Goal: Information Seeking & Learning: Learn about a topic

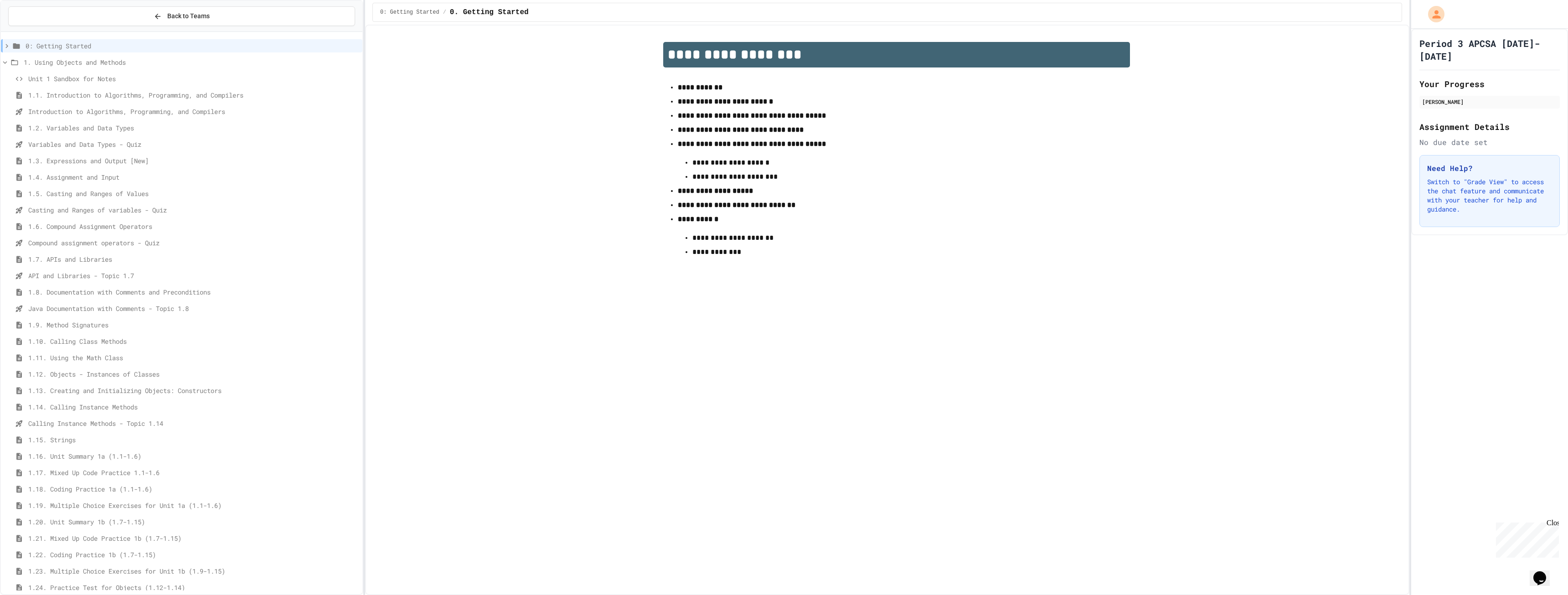
click at [99, 99] on span "1.1. Introduction to Algorithms, Programming, and Compilers" at bounding box center [193, 95] width 331 height 10
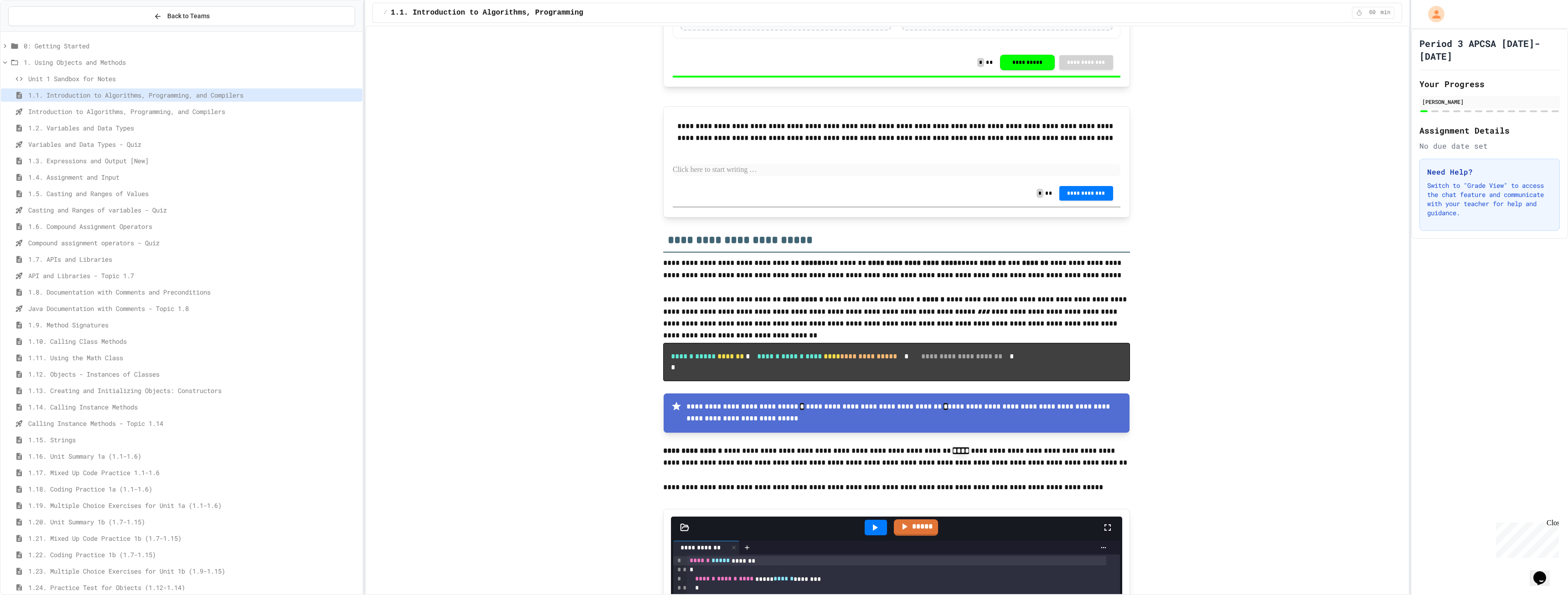
scroll to position [724, 0]
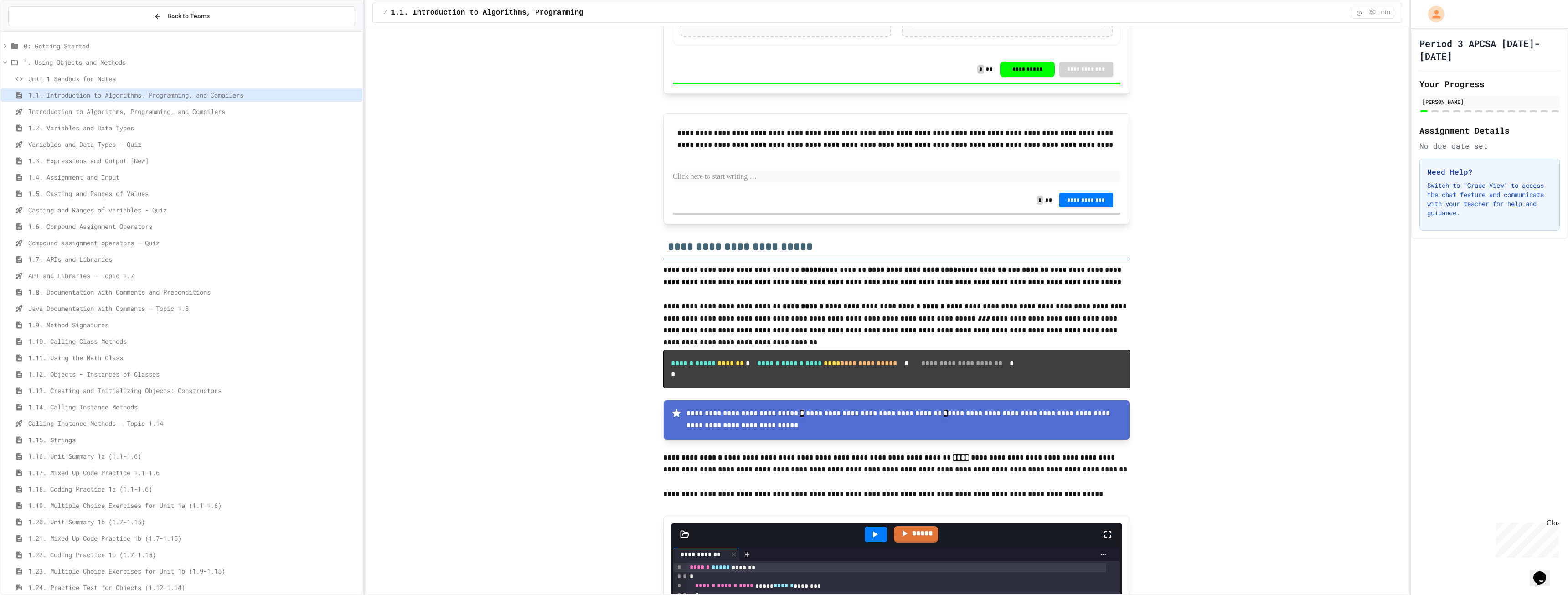
click at [1041, 174] on p at bounding box center [896, 176] width 448 height 12
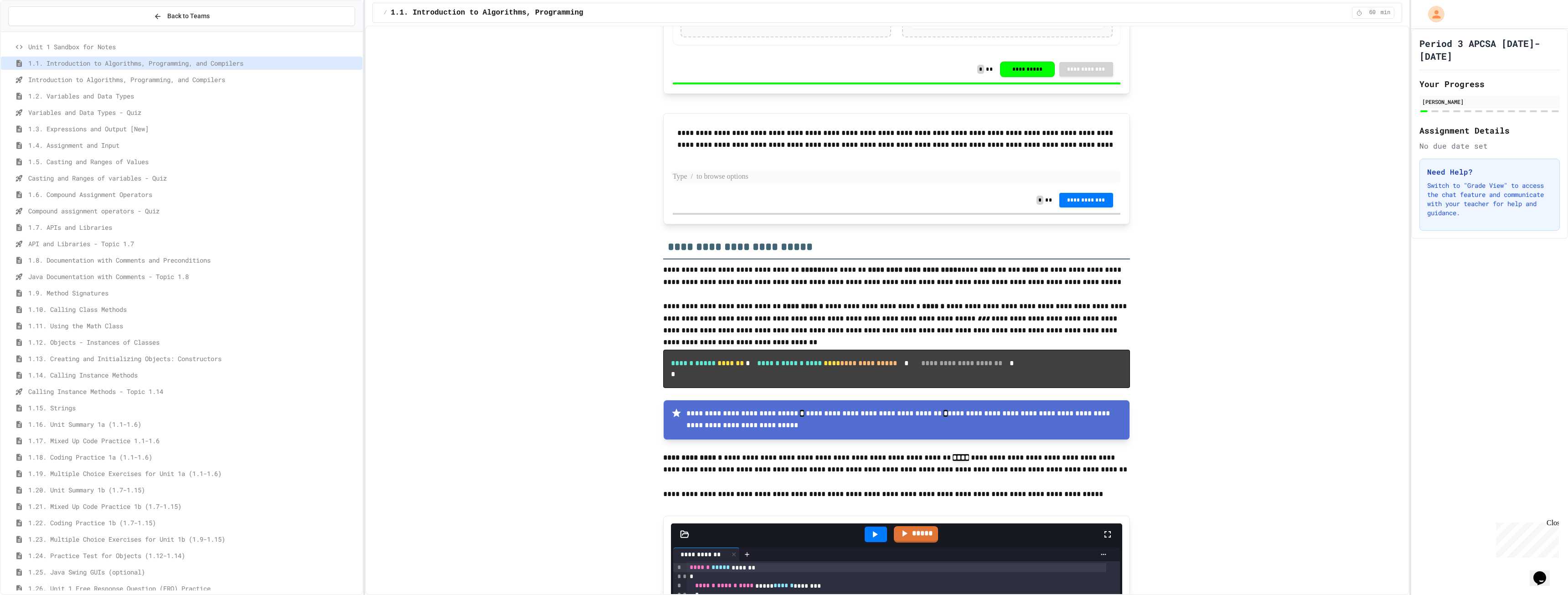
scroll to position [91, 0]
click at [112, 363] on span "1.16. Unit Summary 1a (1.1-1.6)" at bounding box center [193, 365] width 331 height 10
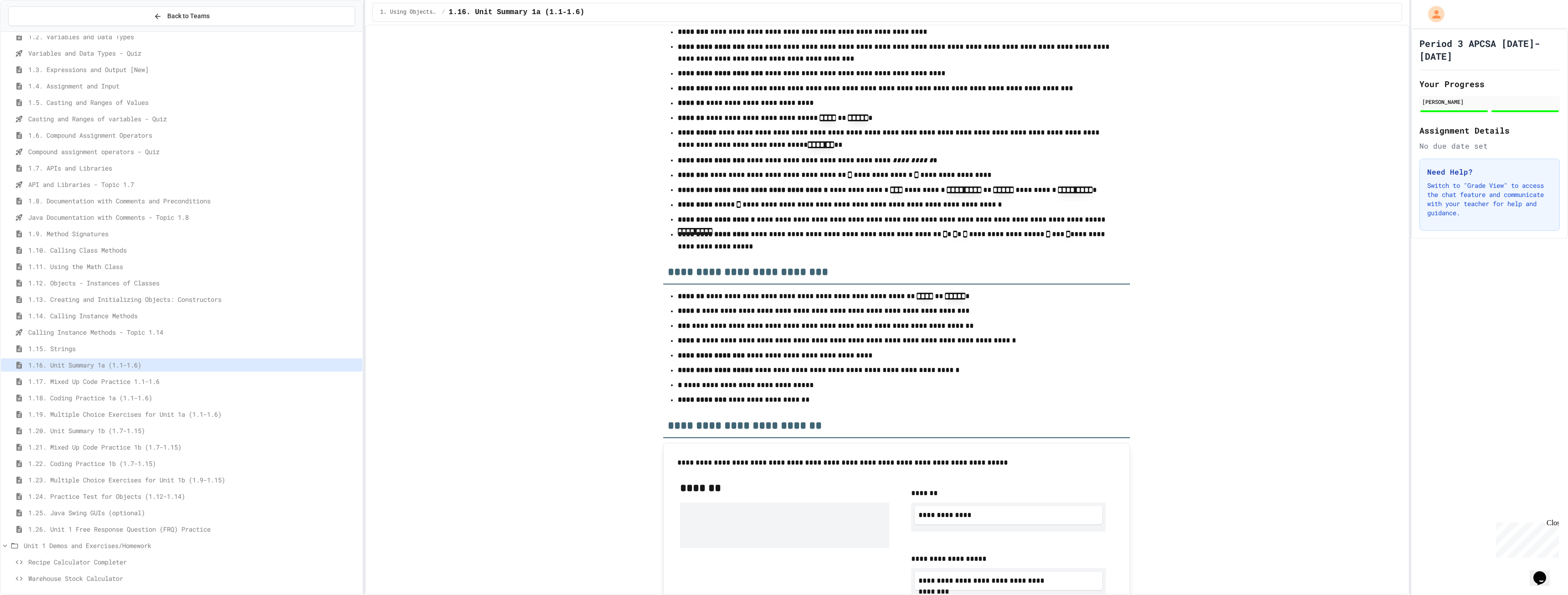
scroll to position [137, 0]
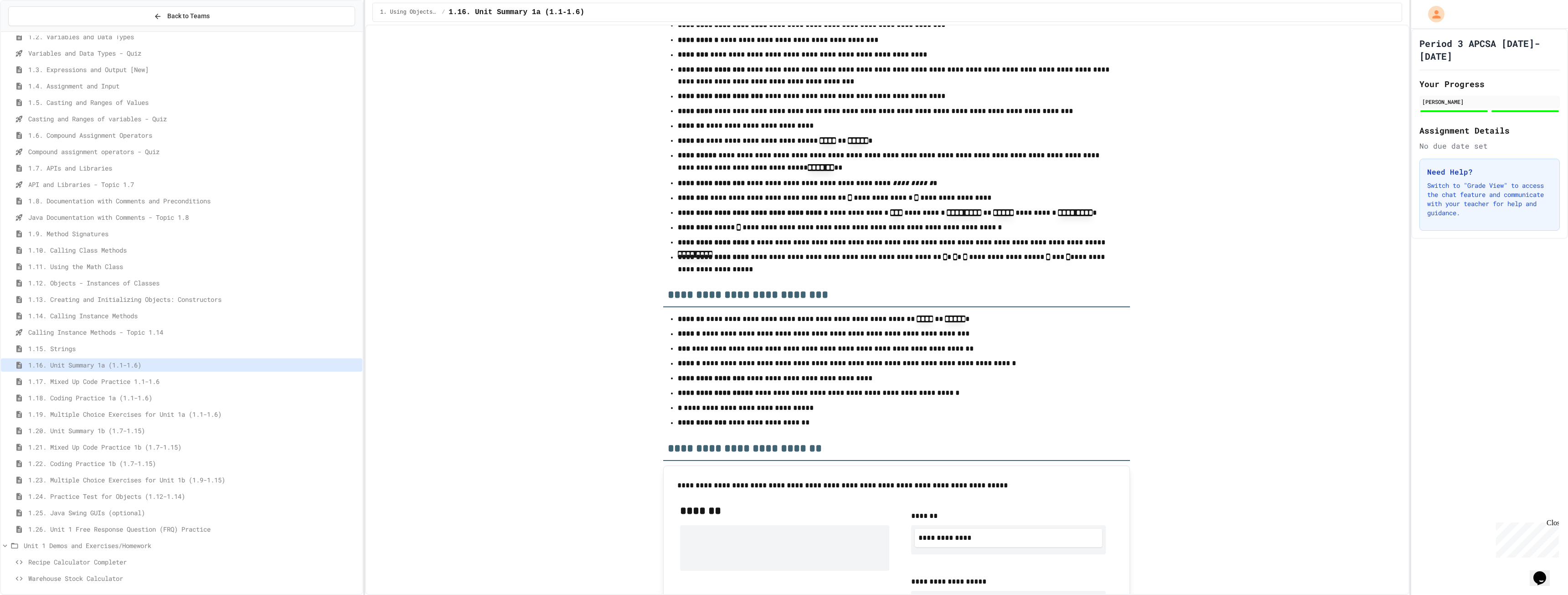
click at [46, 386] on div "1.17. Mixed Up Code Practice 1.1-1.6" at bounding box center [181, 381] width 361 height 14
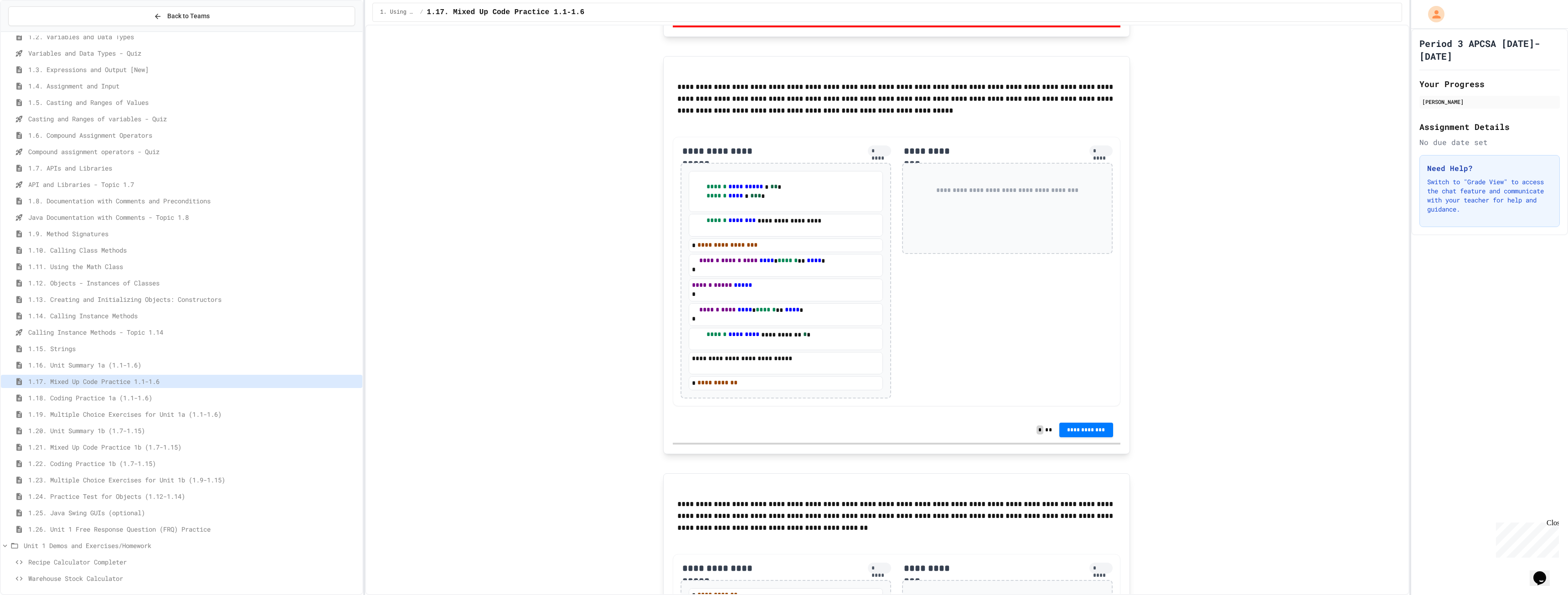
scroll to position [1986, 0]
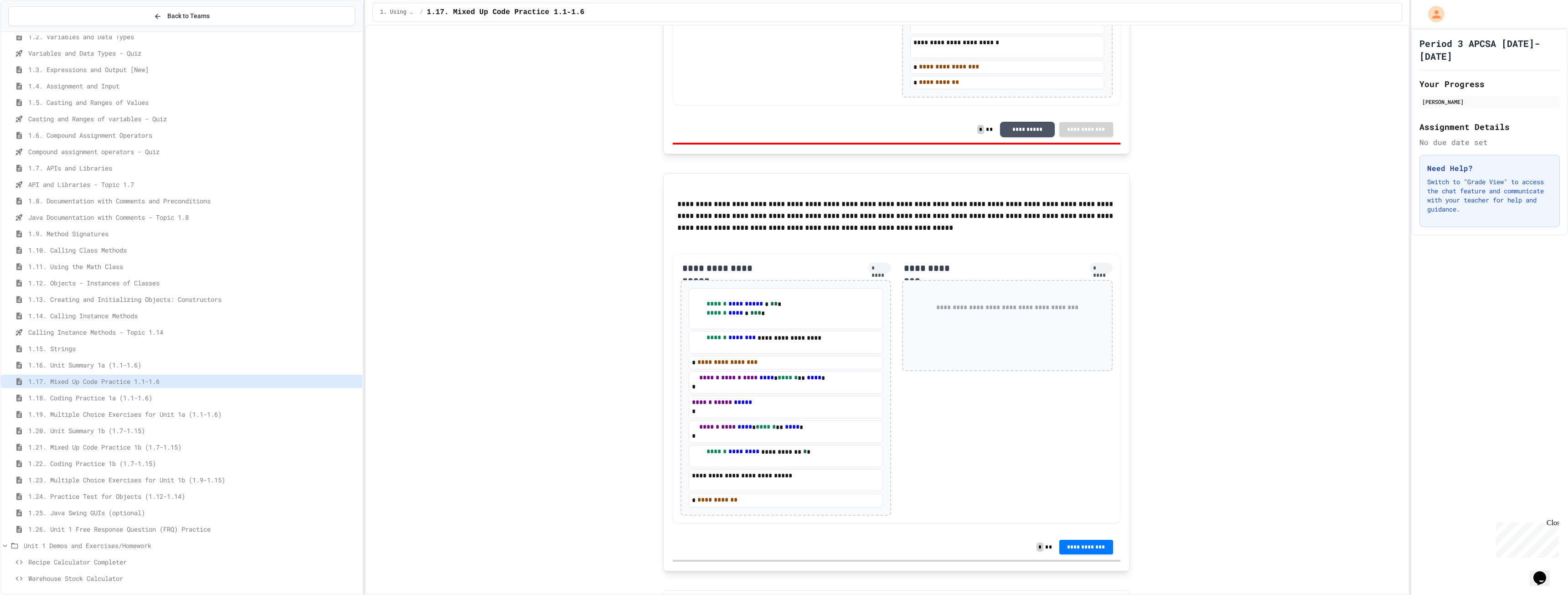
scroll to position [1895, 0]
